Goal: Find specific page/section: Find specific page/section

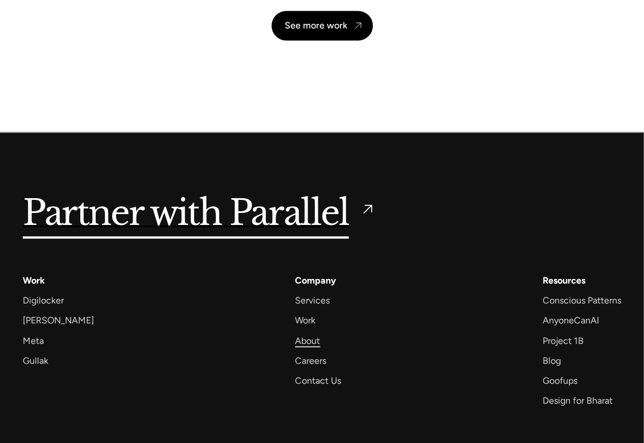
click at [321, 333] on div "About" at bounding box center [308, 340] width 25 height 15
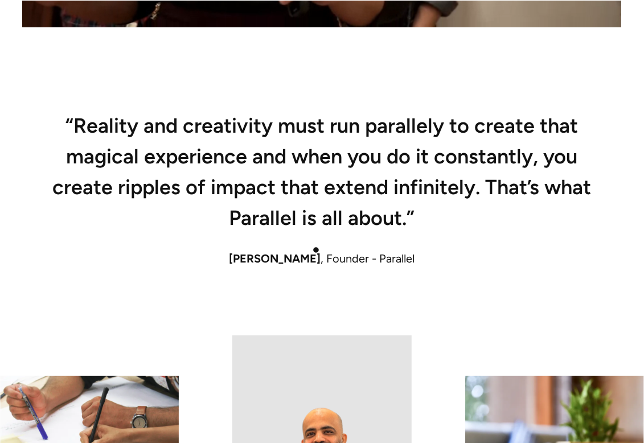
scroll to position [779, 0]
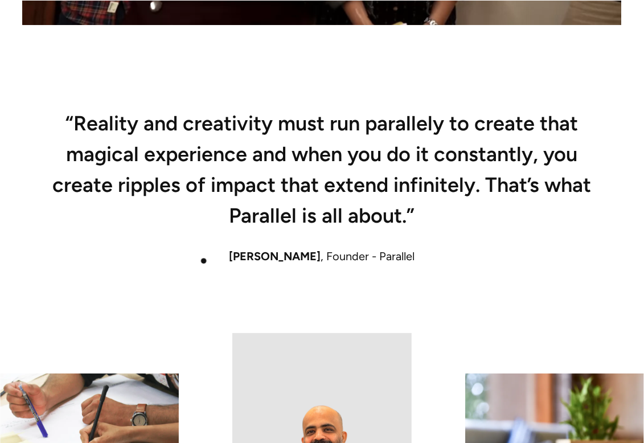
drag, startPoint x: 317, startPoint y: 259, endPoint x: 199, endPoint y: 261, distance: 117.4
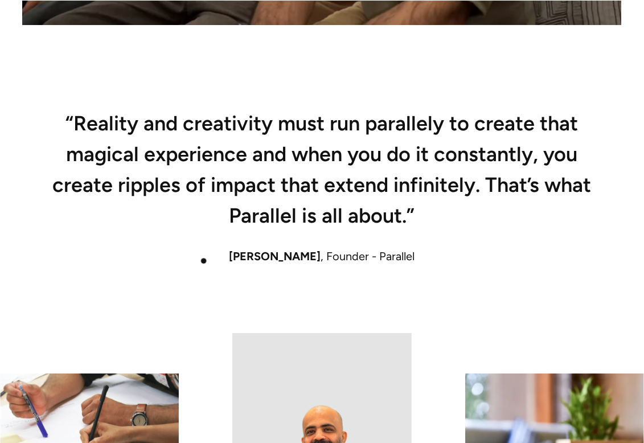
click at [199, 261] on div "[PERSON_NAME] , Founder - Parallel" at bounding box center [322, 256] width 599 height 17
